Goal: Task Accomplishment & Management: Manage account settings

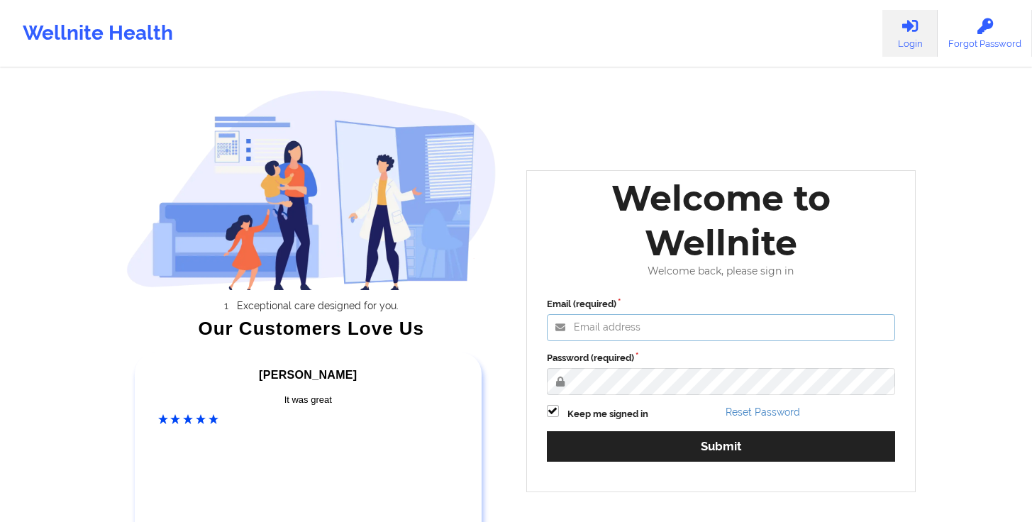
click at [672, 316] on input "Email (required)" at bounding box center [721, 327] width 349 height 27
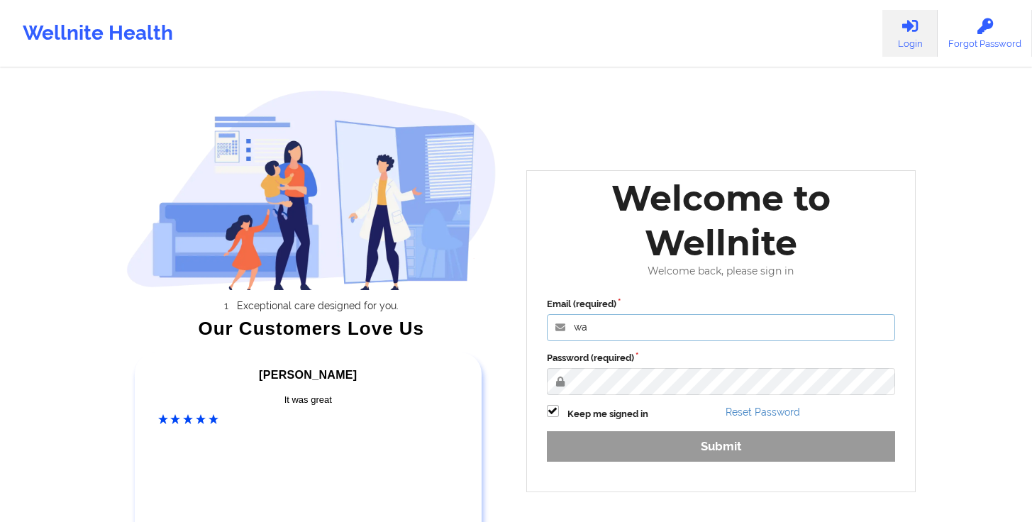
type input "[PERSON_NAME][EMAIL_ADDRESS][DOMAIN_NAME]"
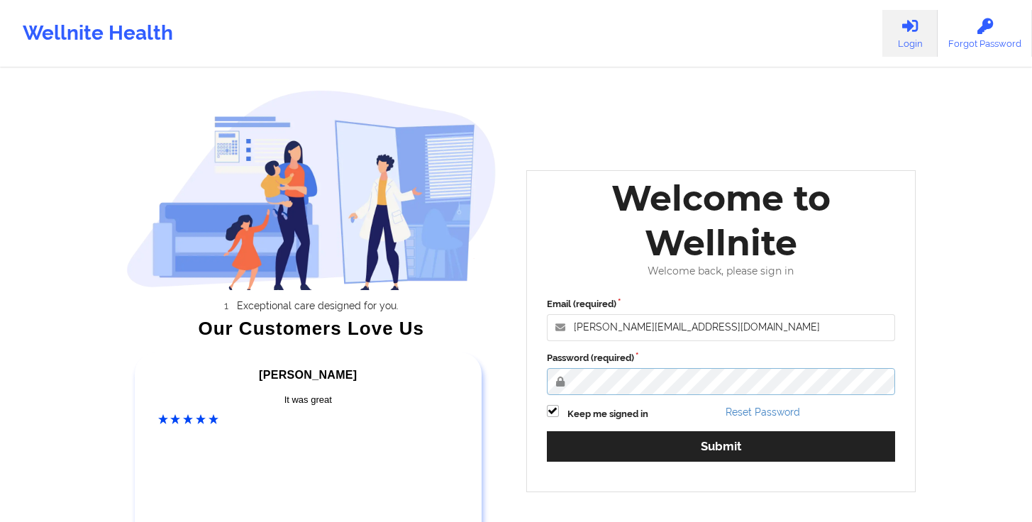
click at [547, 431] on button "Submit" at bounding box center [721, 446] width 349 height 30
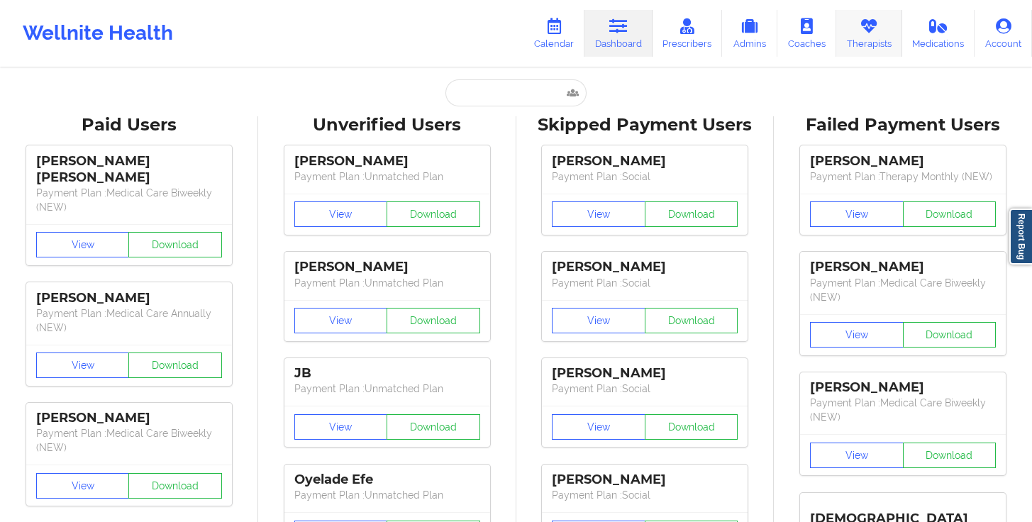
click at [861, 28] on icon at bounding box center [869, 26] width 18 height 16
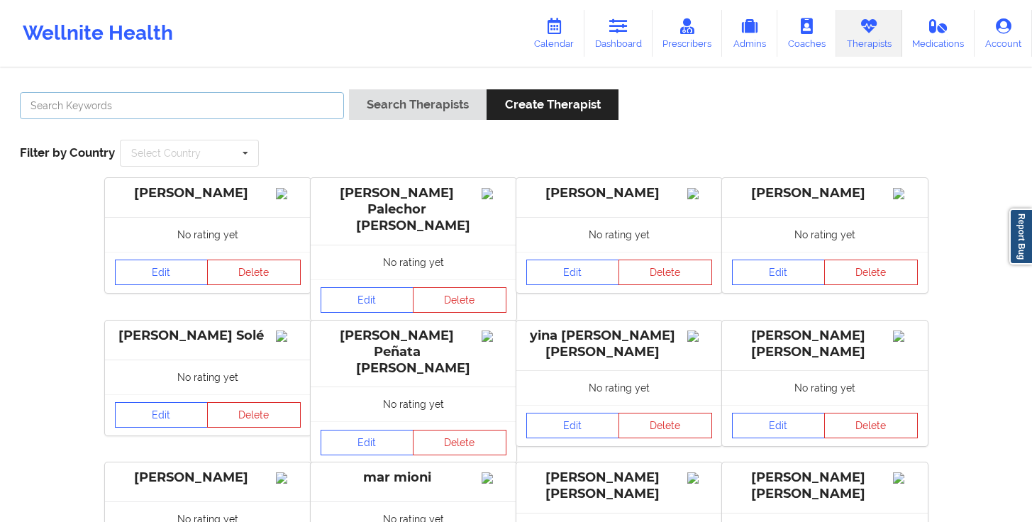
click at [261, 110] on input "text" at bounding box center [182, 105] width 324 height 27
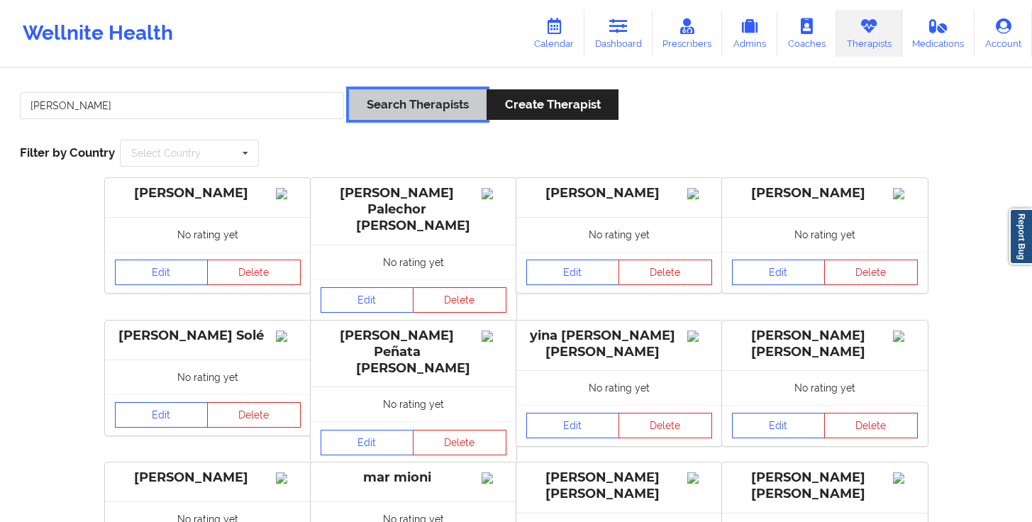
click at [444, 99] on button "Search Therapists" at bounding box center [418, 104] width 138 height 30
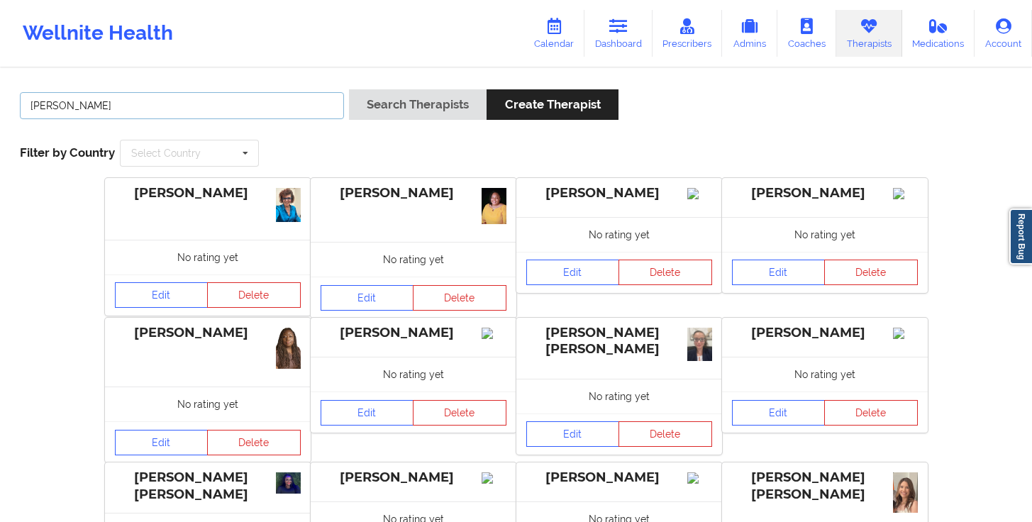
click at [116, 105] on input "renee" at bounding box center [182, 105] width 324 height 27
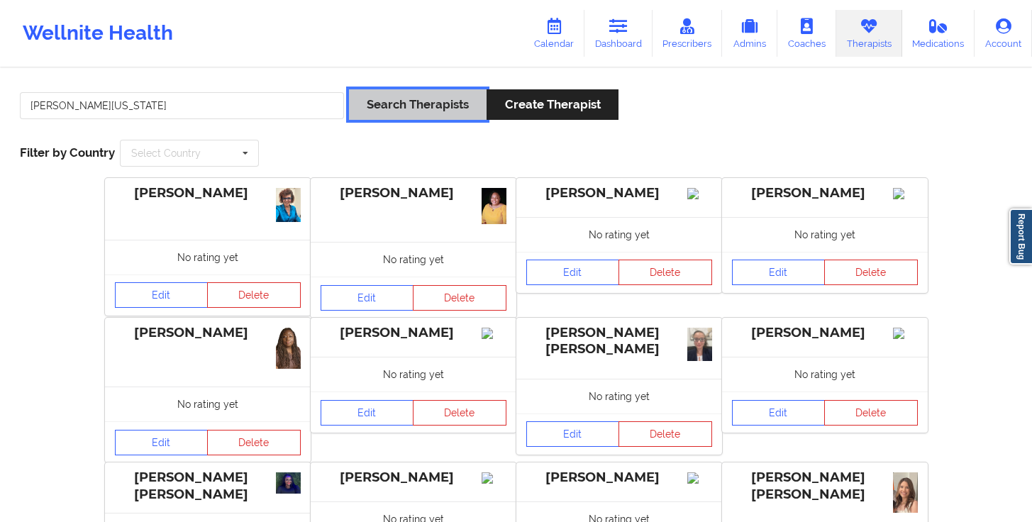
click at [406, 119] on button "Search Therapists" at bounding box center [418, 104] width 138 height 30
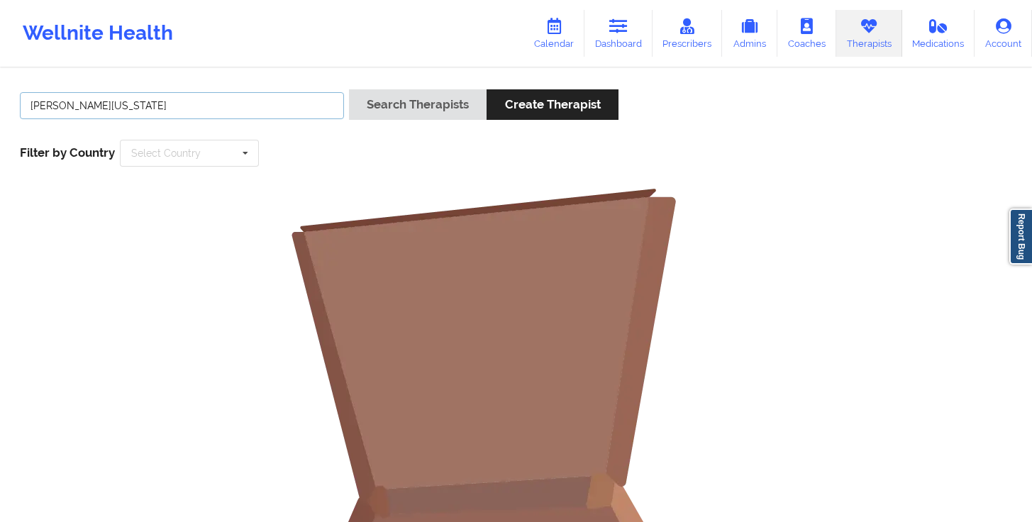
drag, startPoint x: 115, startPoint y: 111, endPoint x: 0, endPoint y: 108, distance: 114.9
click at [0, 108] on div "renee washington Search Therapists Create Therapist Filter by Country Select Co…" at bounding box center [516, 438] width 1032 height 737
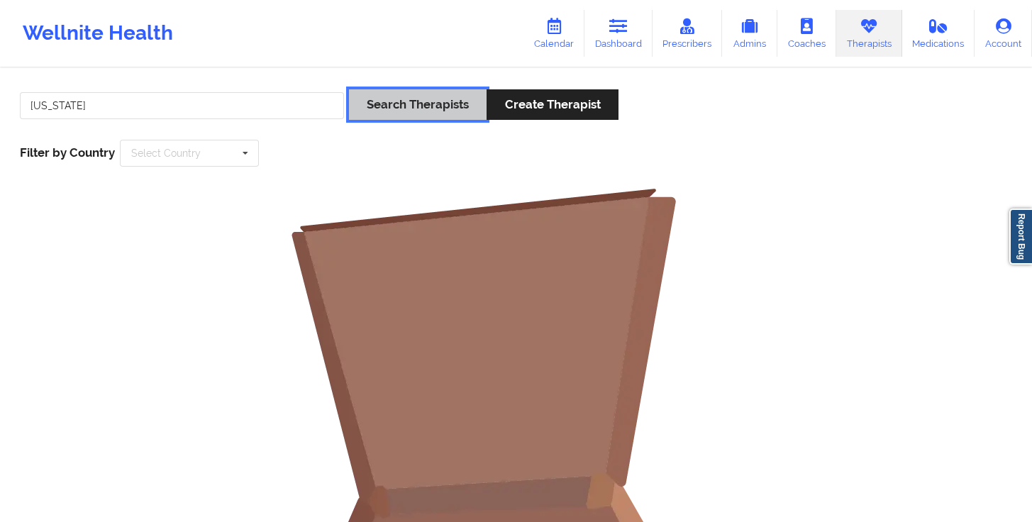
click at [389, 109] on button "Search Therapists" at bounding box center [418, 104] width 138 height 30
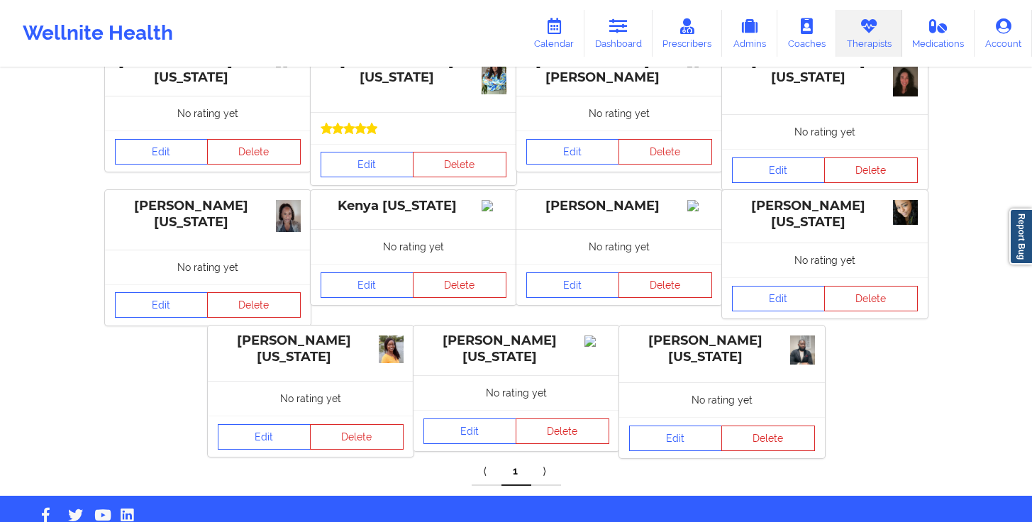
scroll to position [60, 0]
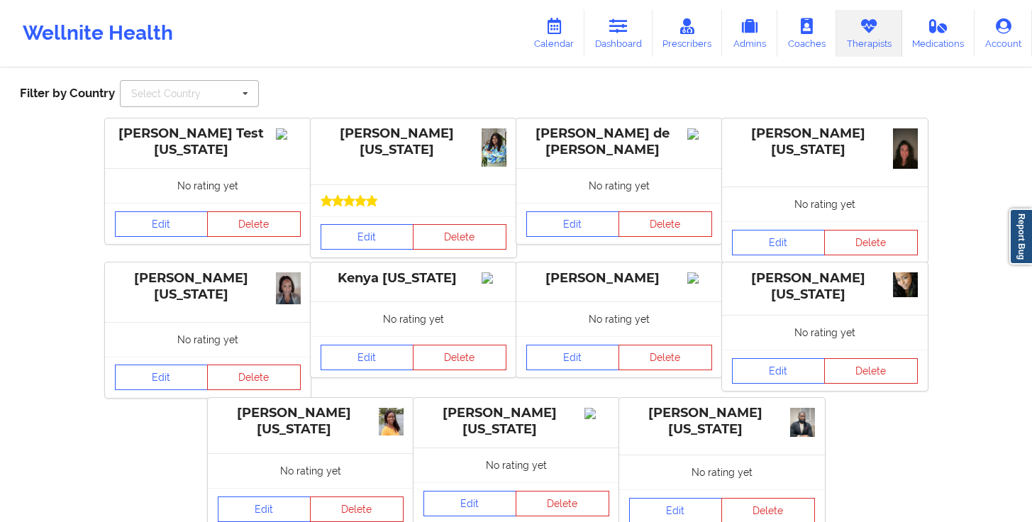
click at [239, 84] on icon at bounding box center [245, 94] width 21 height 26
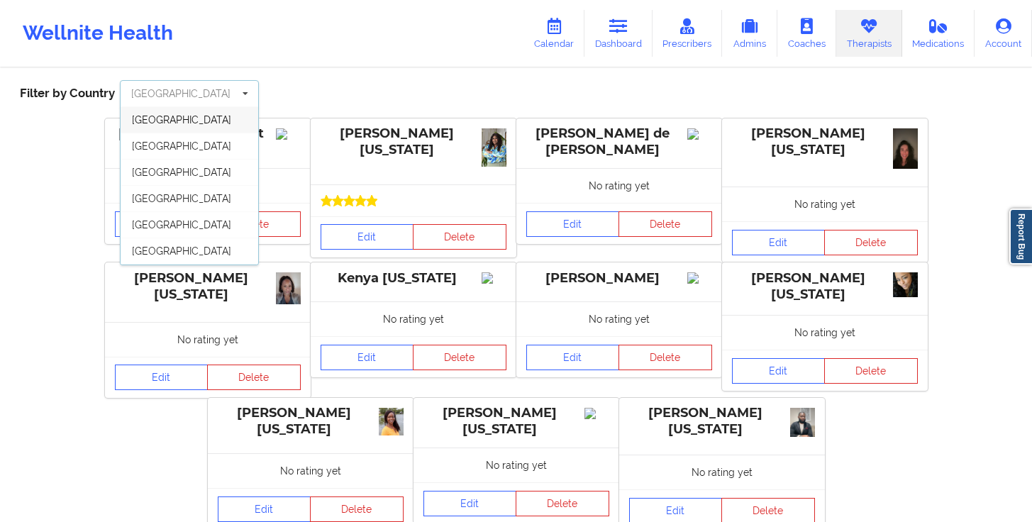
scroll to position [0, 0]
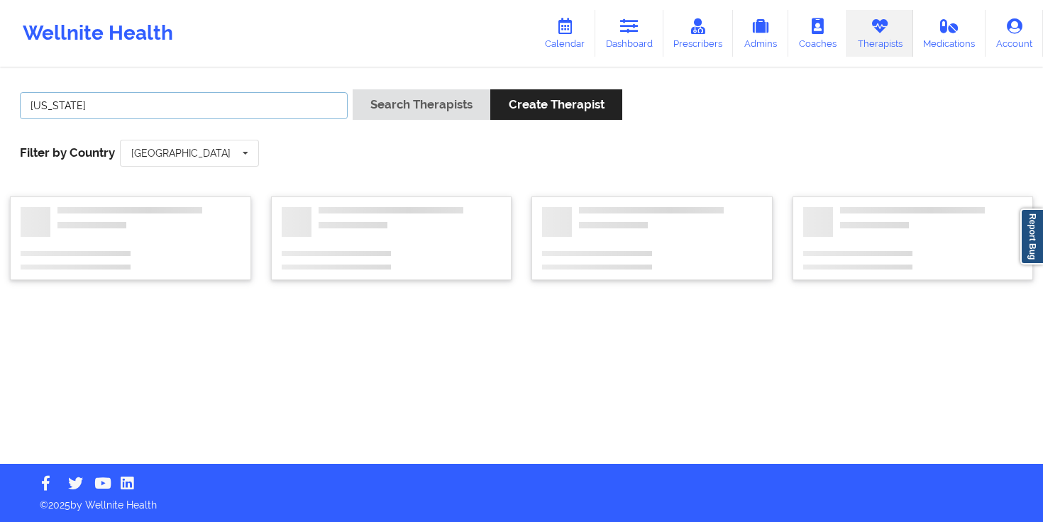
click at [278, 112] on input "washington" at bounding box center [184, 105] width 328 height 27
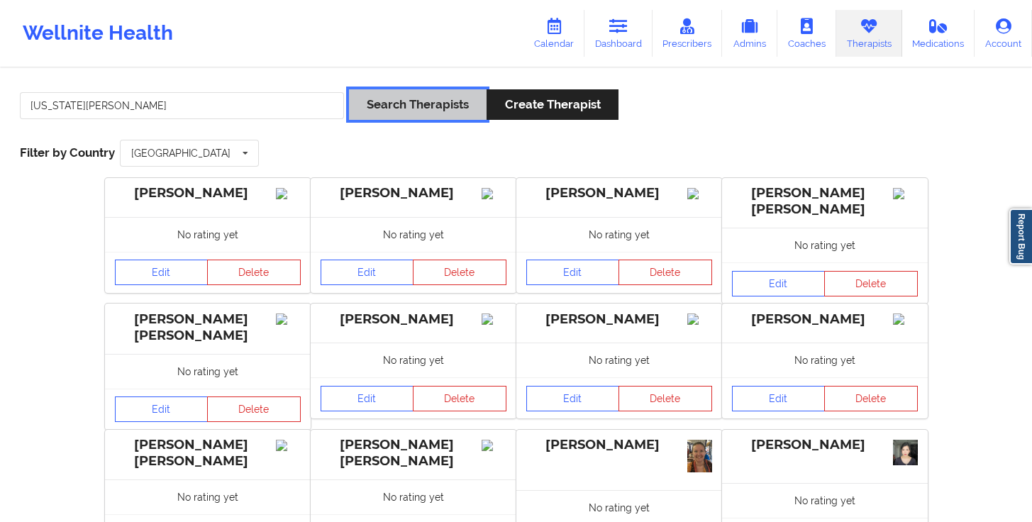
click at [431, 90] on button "Search Therapists" at bounding box center [418, 104] width 138 height 30
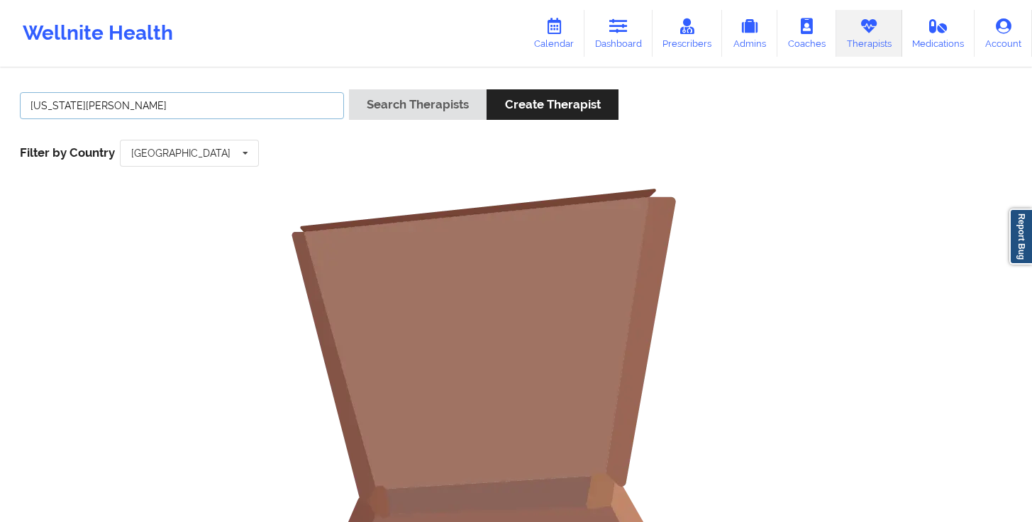
drag, startPoint x: 148, startPoint y: 99, endPoint x: 0, endPoint y: 92, distance: 147.7
click at [0, 92] on div "washington-hyde Search Therapists Create Therapist Filter by Country Australia …" at bounding box center [516, 438] width 1032 height 737
drag, startPoint x: 183, startPoint y: 98, endPoint x: 0, endPoint y: 96, distance: 183.0
click at [0, 96] on div "washington-hyde Search Therapists Create Therapist Filter by Country Australia …" at bounding box center [516, 438] width 1032 height 737
click at [177, 113] on input "washington-hyde" at bounding box center [182, 105] width 324 height 27
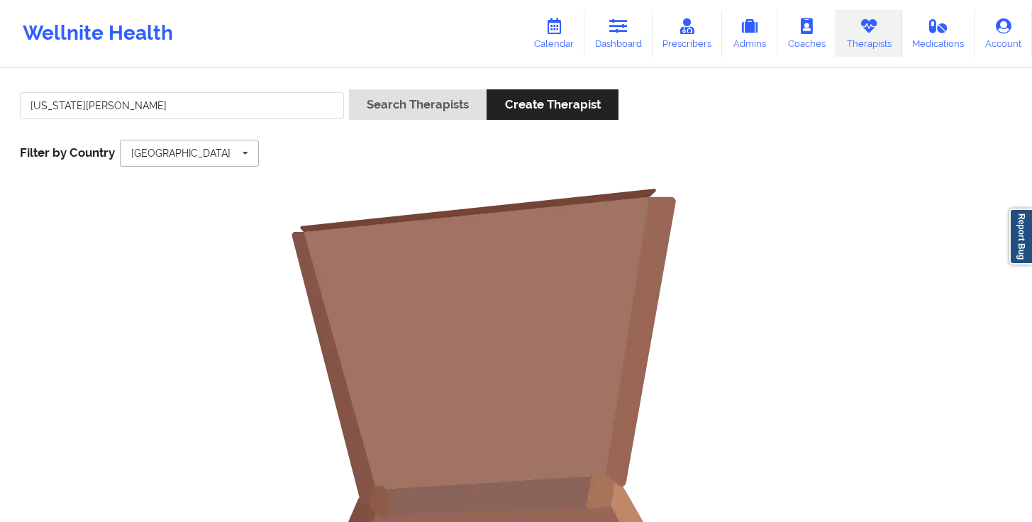
click at [185, 159] on input "text" at bounding box center [190, 153] width 138 height 26
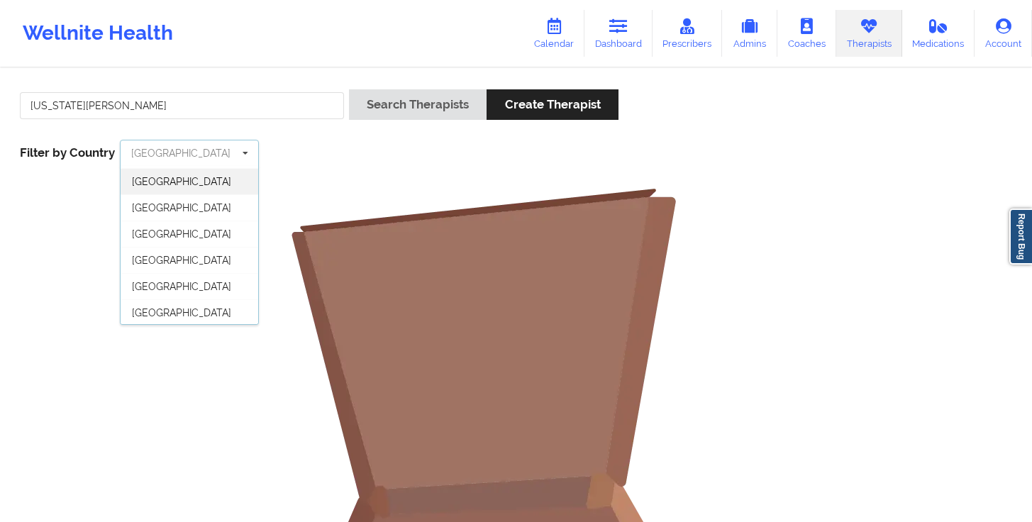
scroll to position [77, 0]
click at [183, 306] on span "United States" at bounding box center [181, 311] width 99 height 11
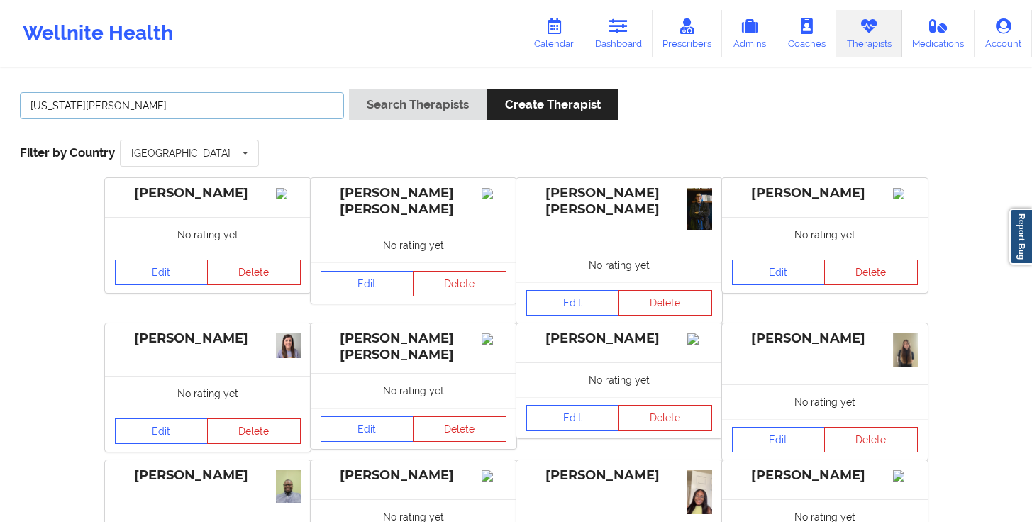
click at [163, 107] on input "washington-hyde" at bounding box center [182, 105] width 324 height 27
drag, startPoint x: 163, startPoint y: 107, endPoint x: 37, endPoint y: 106, distance: 126.2
click at [37, 106] on input "washington-hyde" at bounding box center [182, 105] width 324 height 27
type input "u"
click at [349, 89] on button "Search Therapists" at bounding box center [418, 104] width 138 height 30
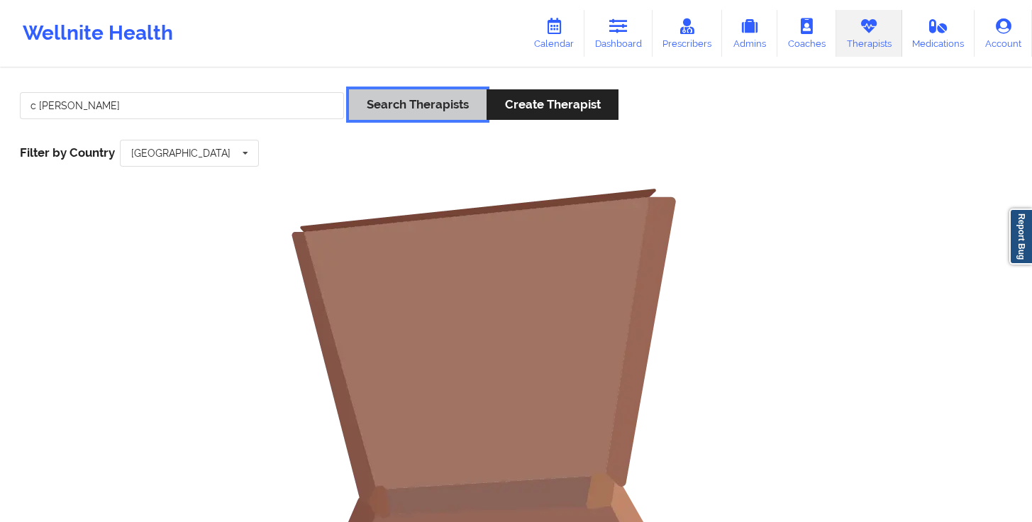
click at [388, 110] on button "Search Therapists" at bounding box center [418, 104] width 138 height 30
drag, startPoint x: 131, startPoint y: 116, endPoint x: 0, endPoint y: 102, distance: 131.9
click at [0, 102] on div "c renee Search Therapists Create Therapist Filter by Country United States Aust…" at bounding box center [516, 438] width 1032 height 737
type input "renee"
click at [416, 116] on button "Search Therapists" at bounding box center [418, 104] width 138 height 30
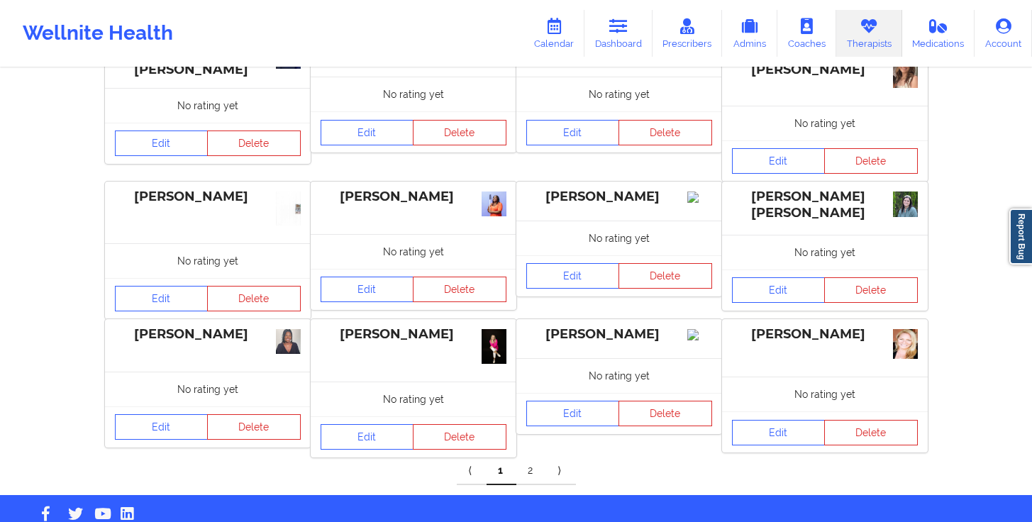
scroll to position [455, 0]
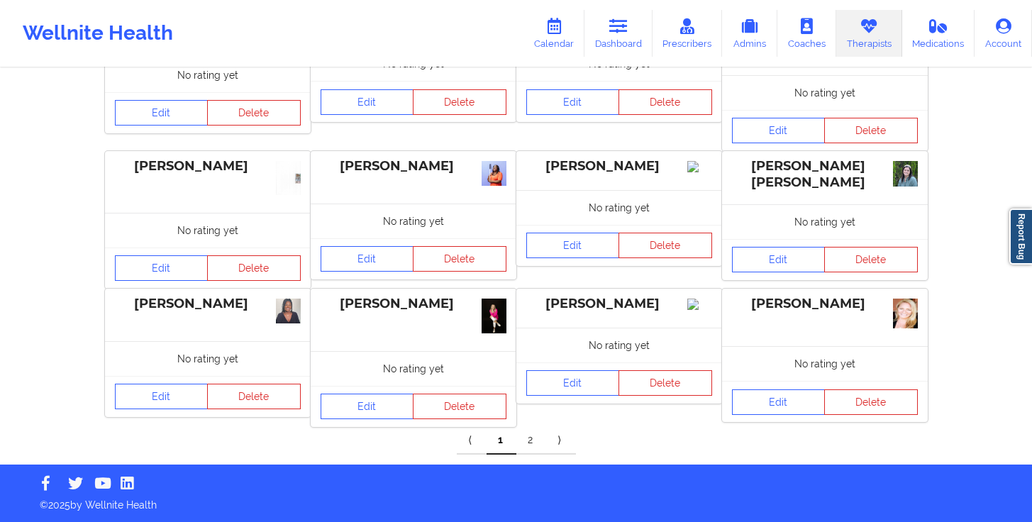
click at [534, 445] on link "2" at bounding box center [531, 440] width 30 height 28
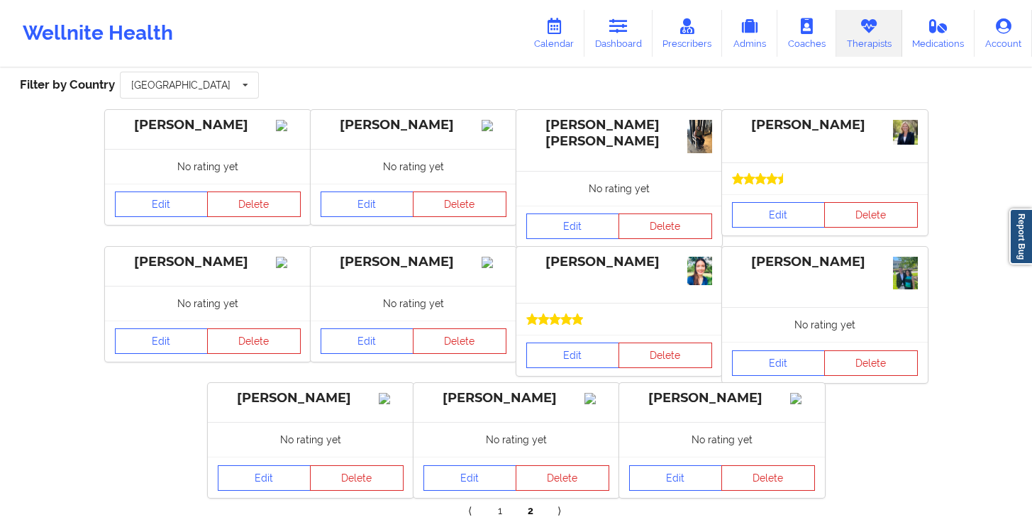
scroll to position [150, 0]
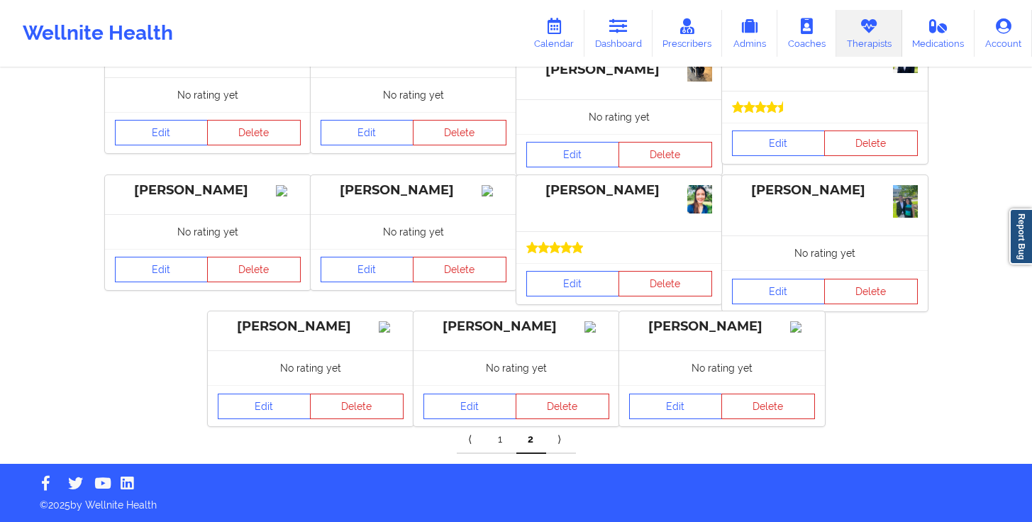
click at [503, 438] on link "1" at bounding box center [502, 440] width 30 height 28
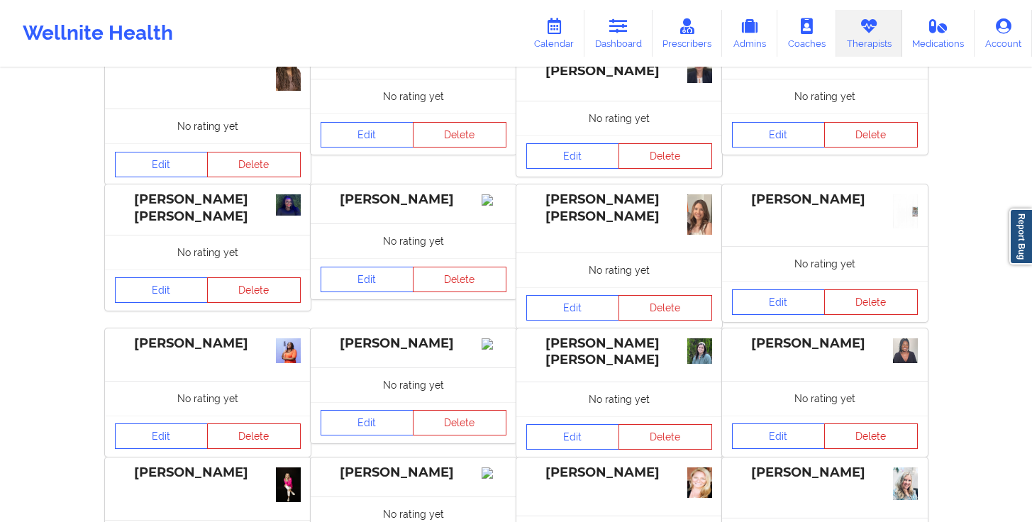
scroll to position [0, 0]
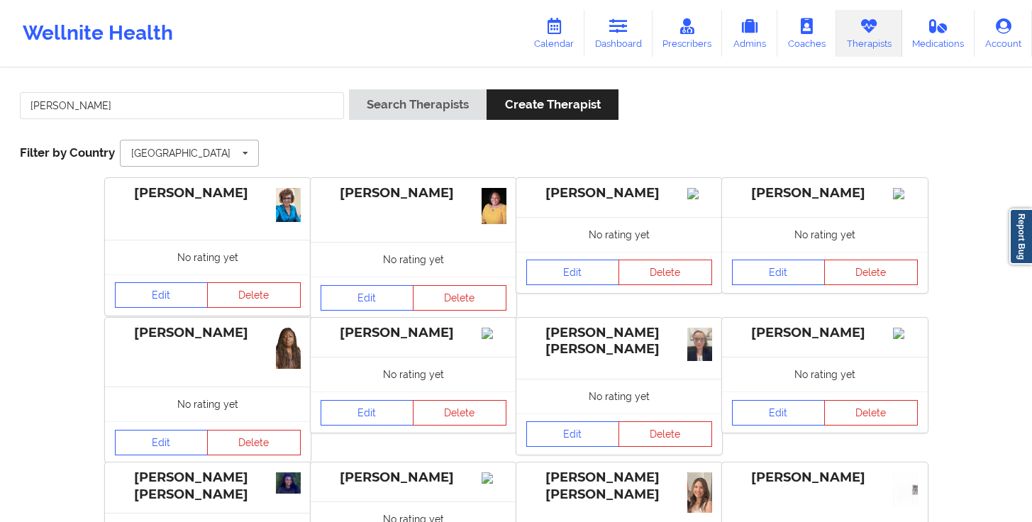
click at [196, 145] on input "text" at bounding box center [190, 153] width 138 height 26
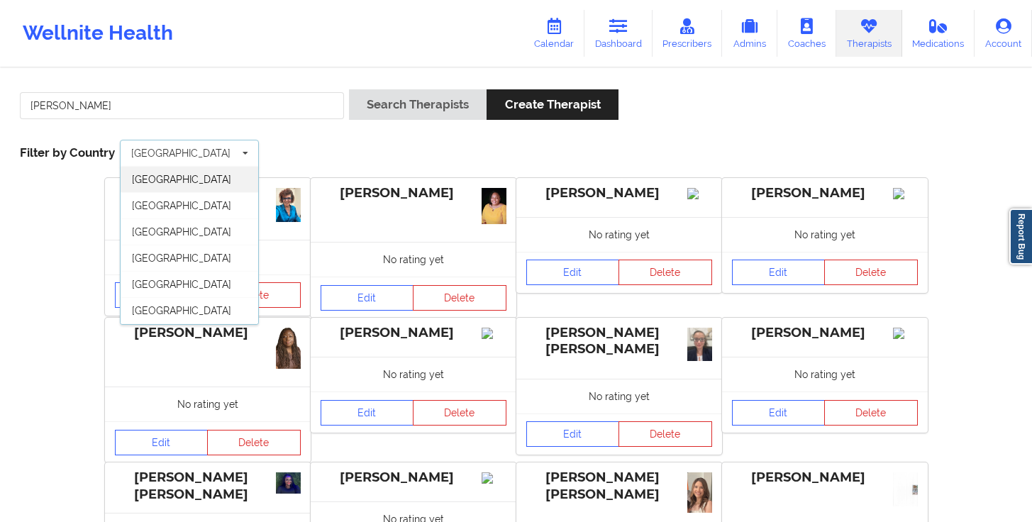
click at [203, 184] on div "Australia" at bounding box center [190, 179] width 138 height 26
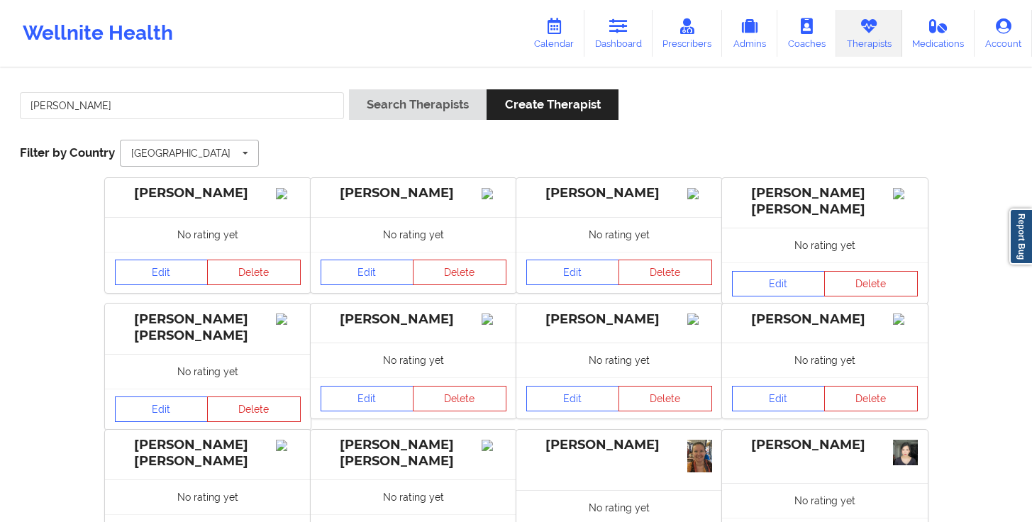
click at [235, 156] on icon at bounding box center [245, 153] width 21 height 26
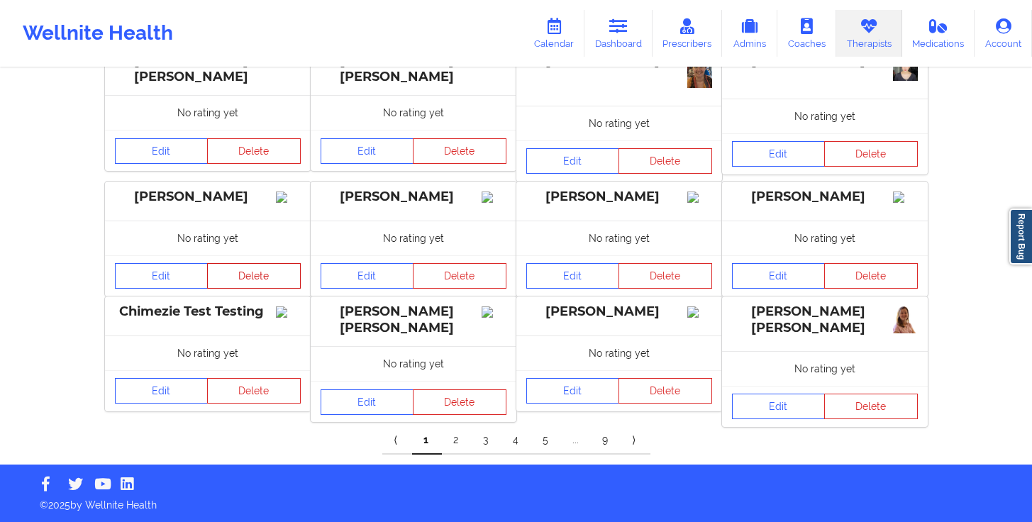
scroll to position [36, 0]
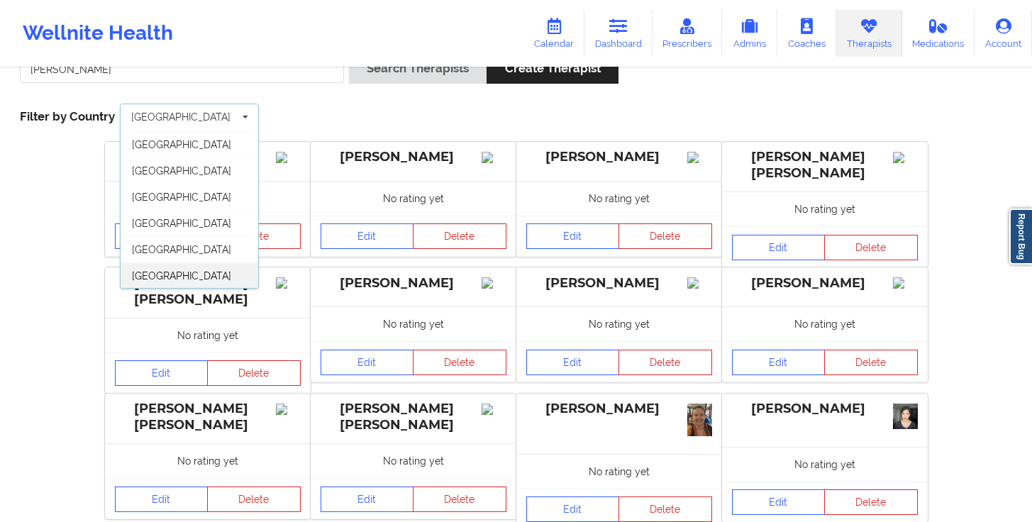
click at [214, 279] on div "United States" at bounding box center [190, 275] width 138 height 26
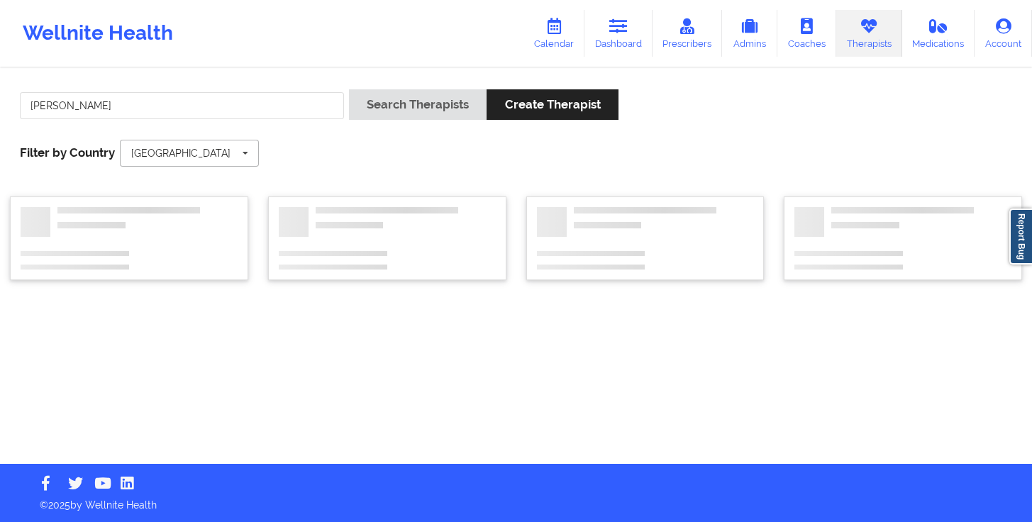
scroll to position [0, 0]
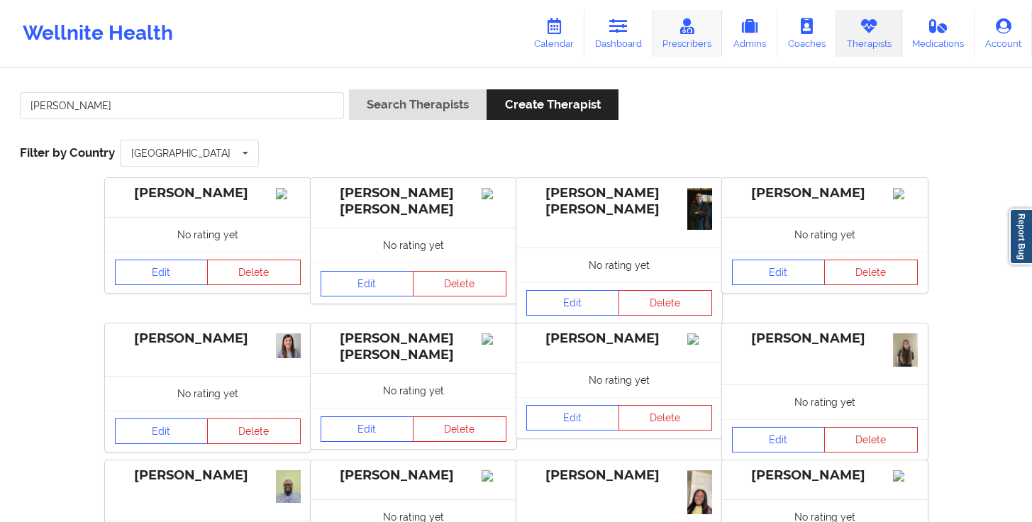
click at [689, 39] on link "Prescribers" at bounding box center [688, 33] width 70 height 47
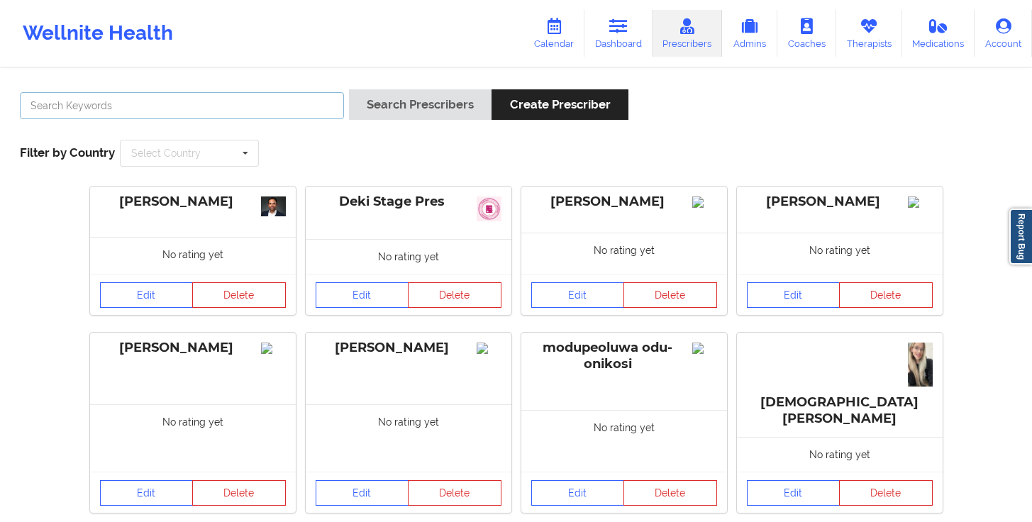
click at [233, 115] on input "text" at bounding box center [182, 105] width 324 height 27
paste input "C [PERSON_NAME][US_STATE]"
type input "C [PERSON_NAME][US_STATE]"
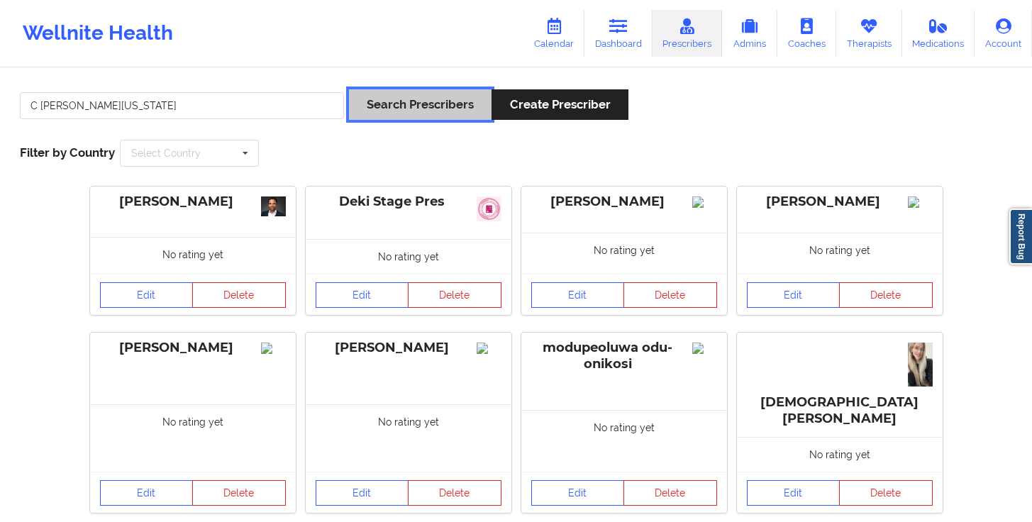
click at [408, 111] on button "Search Prescribers" at bounding box center [420, 104] width 143 height 30
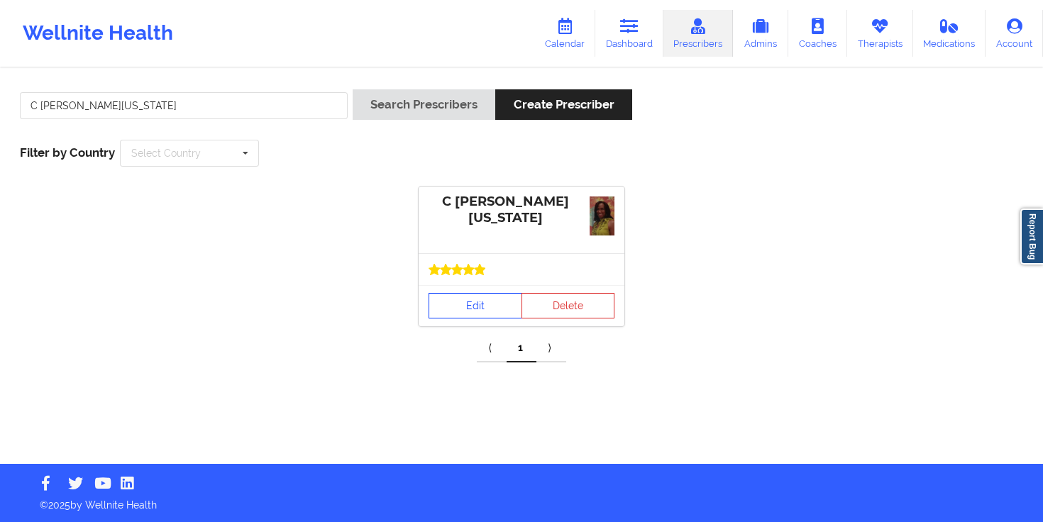
click at [480, 309] on link "Edit" at bounding box center [475, 306] width 94 height 26
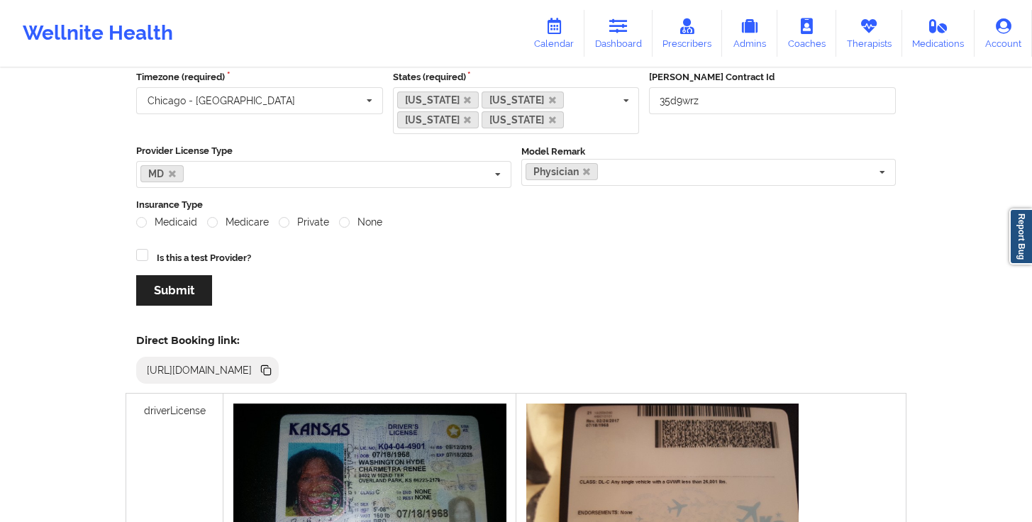
scroll to position [53, 0]
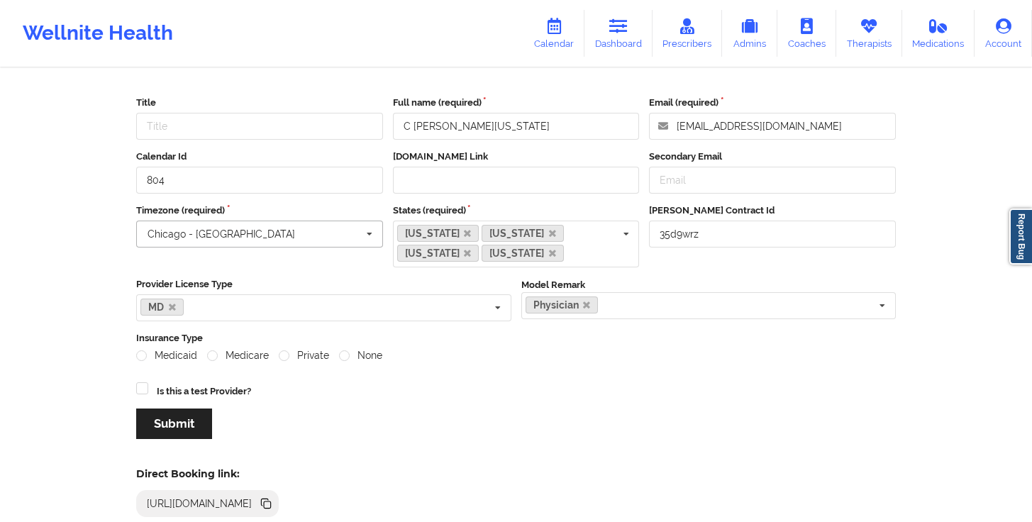
click at [338, 233] on input "text" at bounding box center [260, 234] width 245 height 26
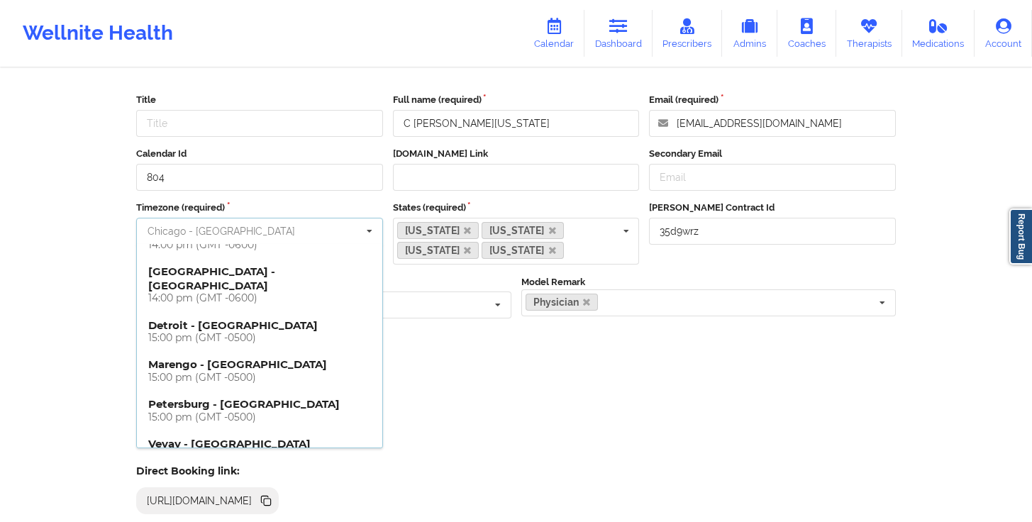
scroll to position [907, 0]
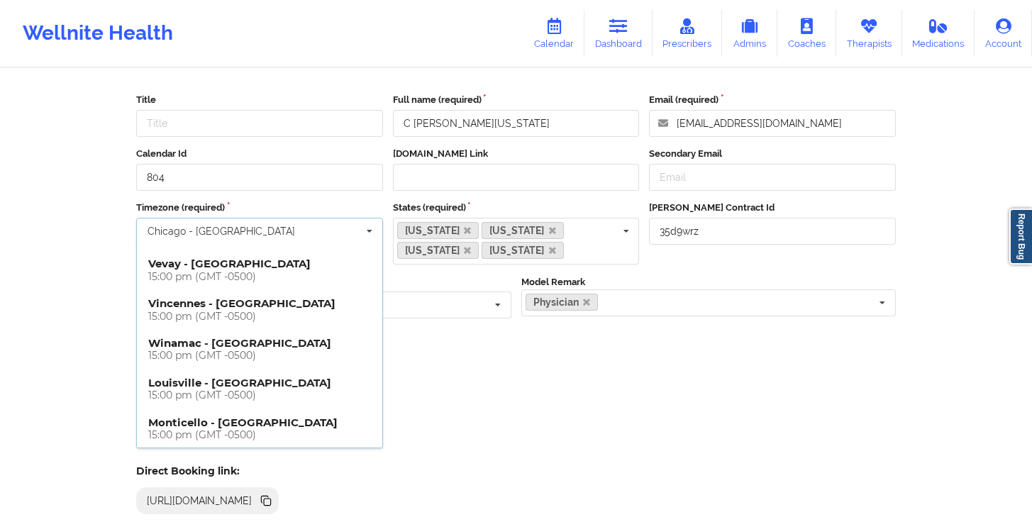
click at [300, 455] on h4 "[US_STATE] - [GEOGRAPHIC_DATA] 15:00 pm (GMT -0500)" at bounding box center [259, 468] width 223 height 26
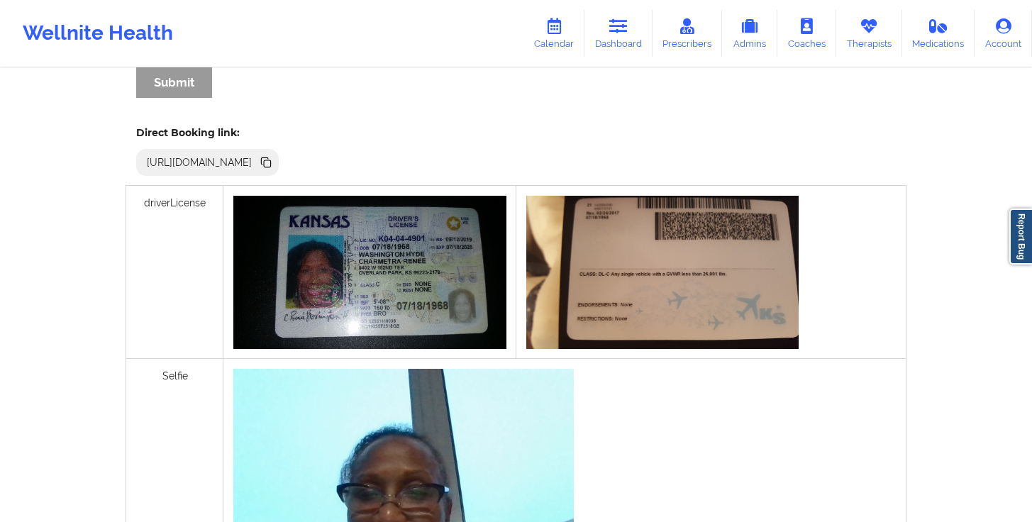
scroll to position [35, 0]
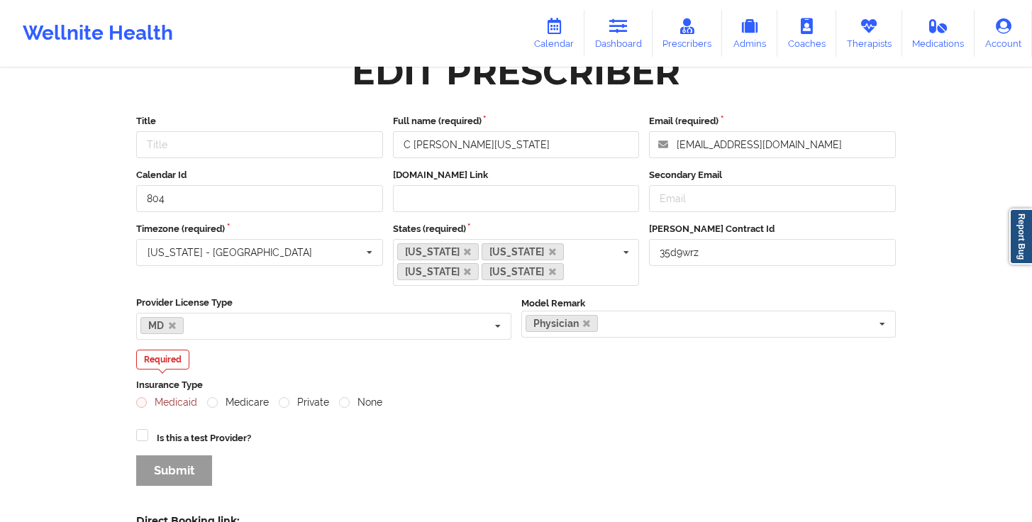
click at [983, 376] on div "Wellnite Health Calendar Dashboard Prescribers Admins Coaches Therapists Medica…" at bounding box center [516, 508] width 1032 height 1087
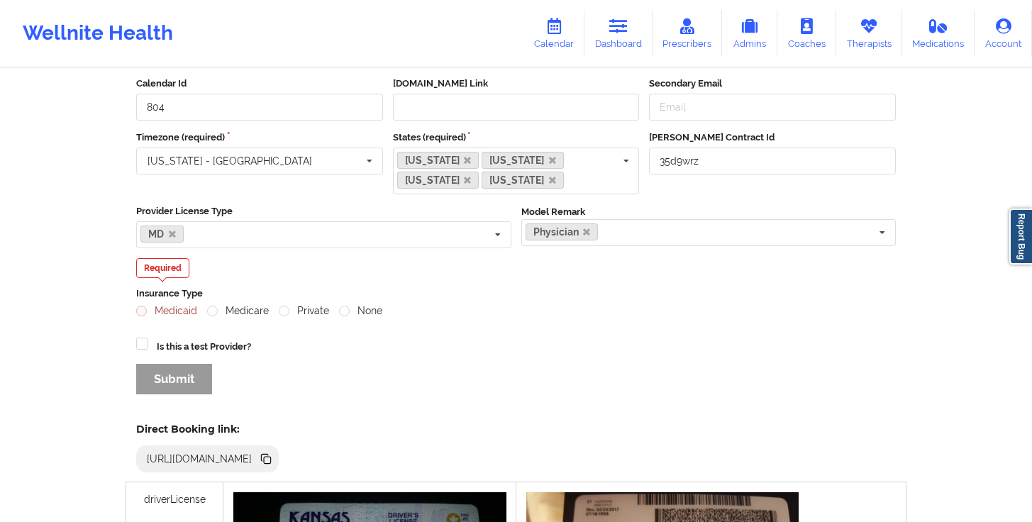
scroll to position [0, 0]
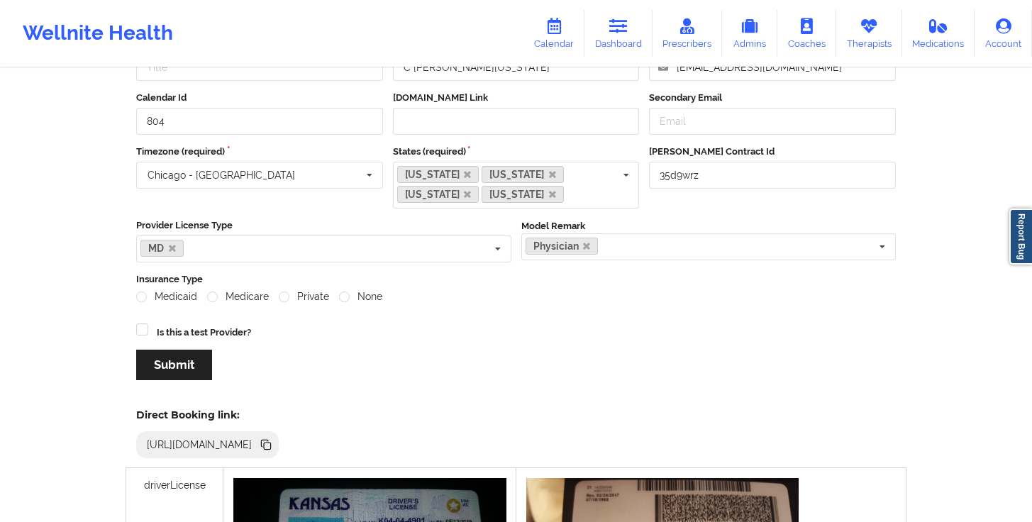
scroll to position [139, 0]
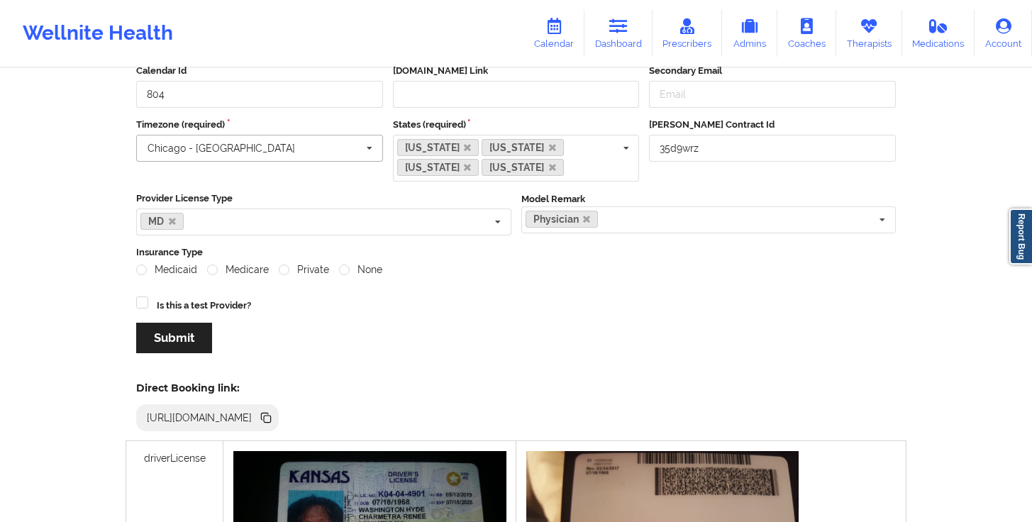
click at [348, 157] on input "text" at bounding box center [260, 148] width 245 height 26
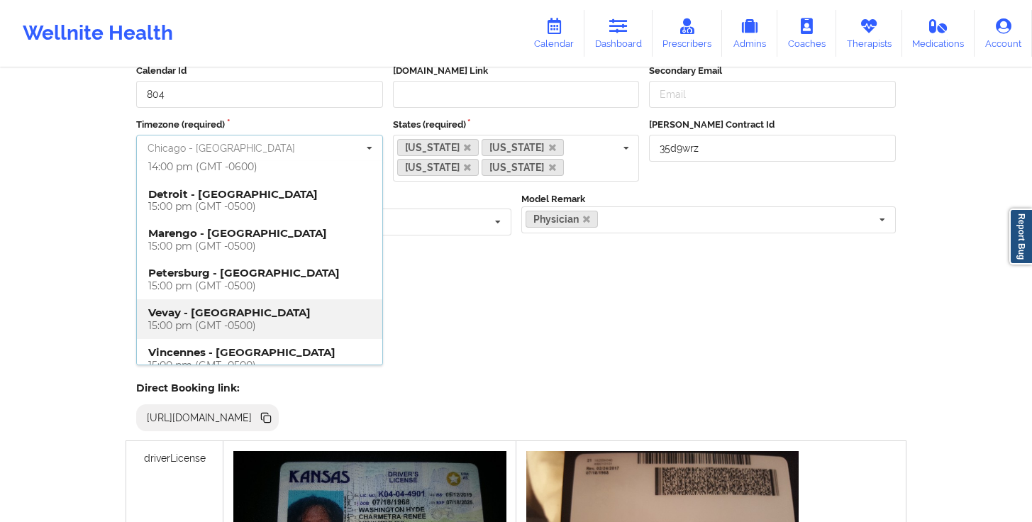
scroll to position [907, 0]
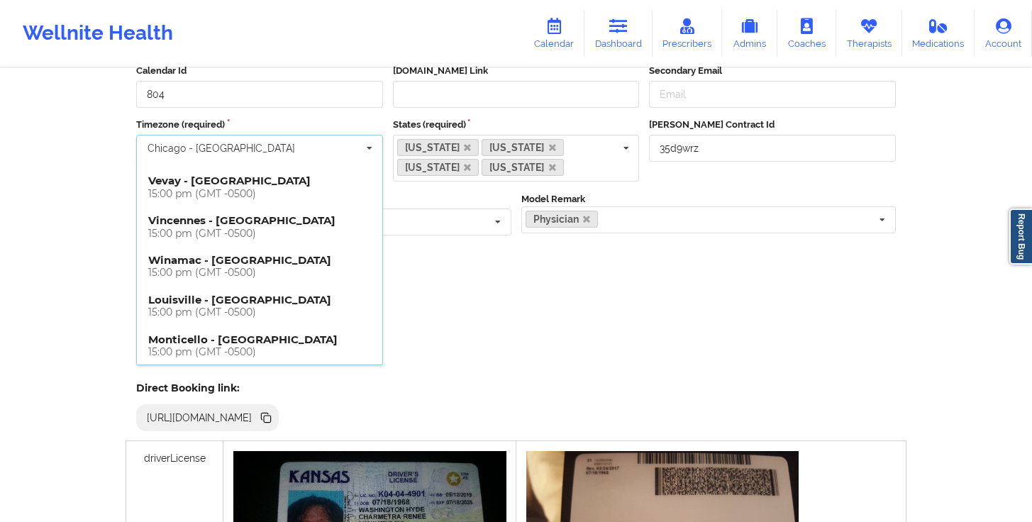
click at [289, 372] on h4 "[US_STATE] - [GEOGRAPHIC_DATA] 15:00 pm (GMT -0500)" at bounding box center [259, 385] width 223 height 26
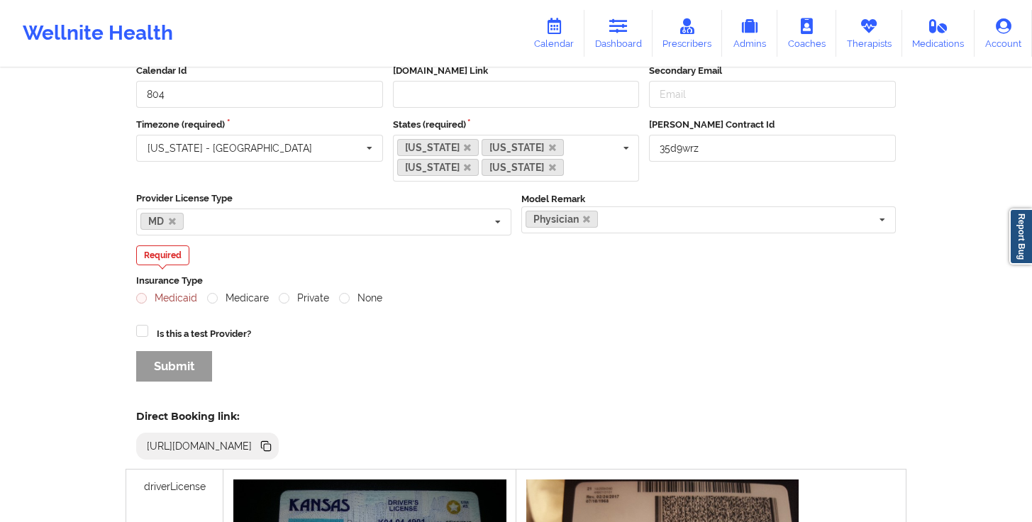
click at [435, 258] on div "Required Insurance Type Medicaid Medicare Private None" at bounding box center [516, 280] width 770 height 70
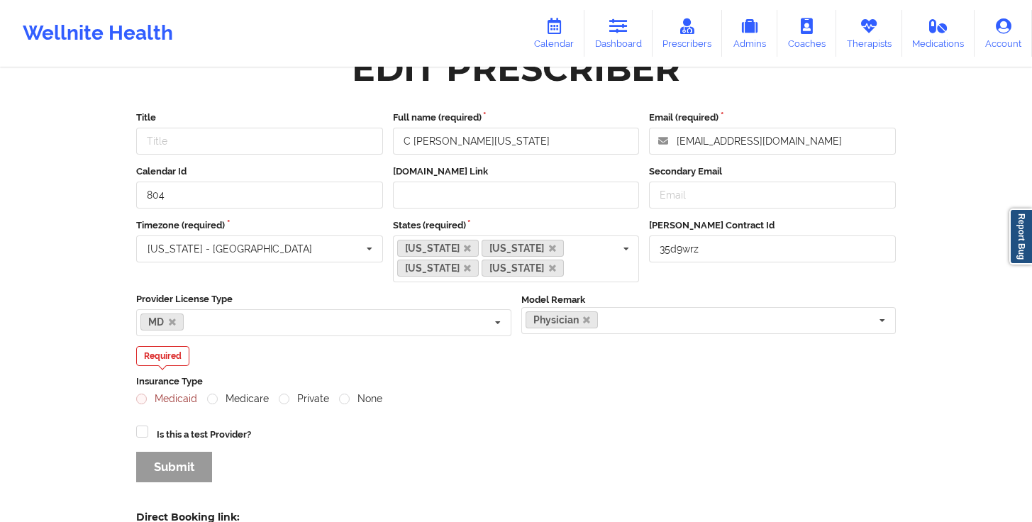
scroll to position [12, 0]
